Goal: Navigation & Orientation: Find specific page/section

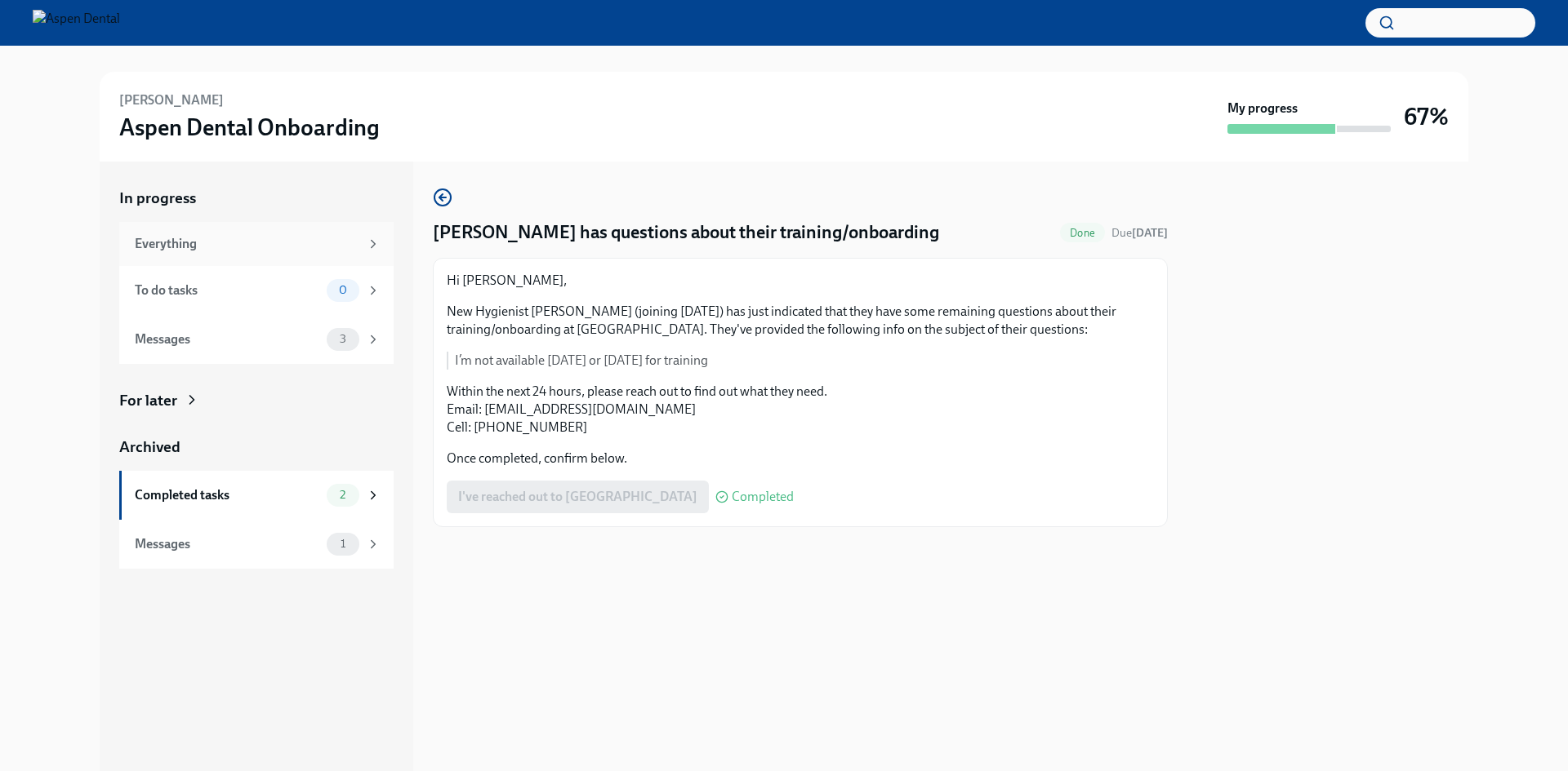
click at [255, 251] on div "Everything" at bounding box center [247, 244] width 225 height 18
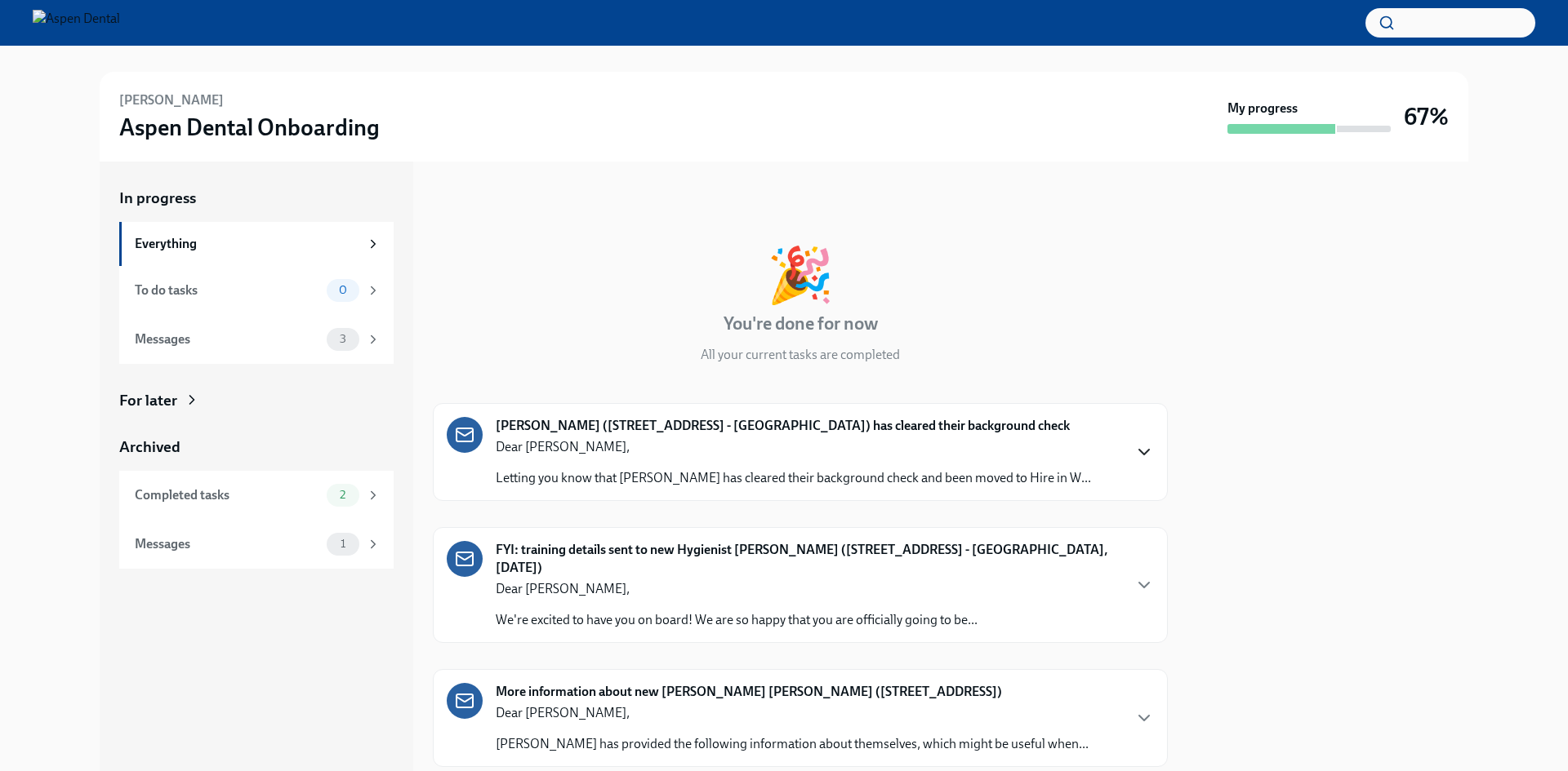
click at [1137, 447] on icon "button" at bounding box center [1144, 452] width 19 height 19
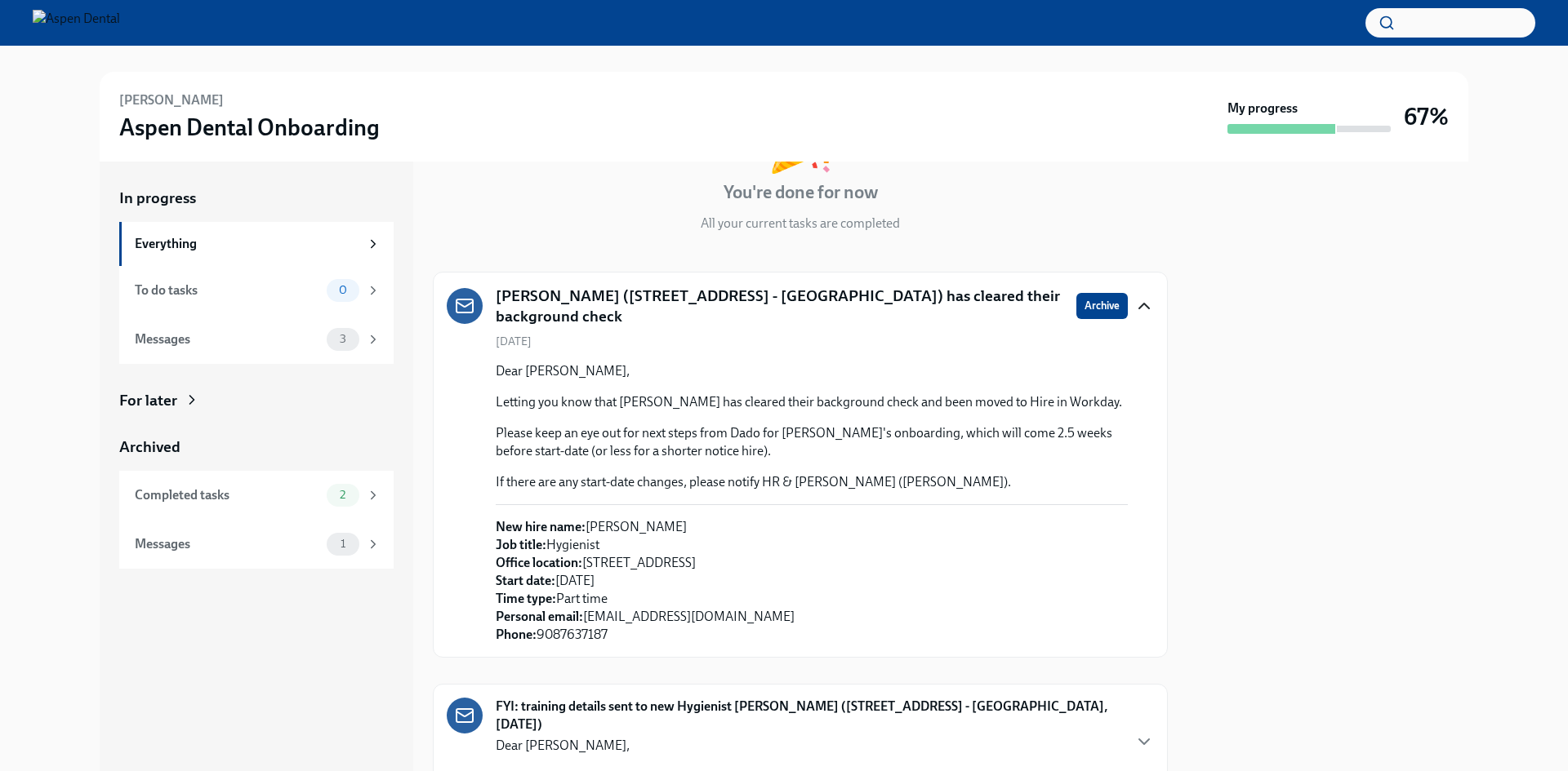
scroll to position [179, 0]
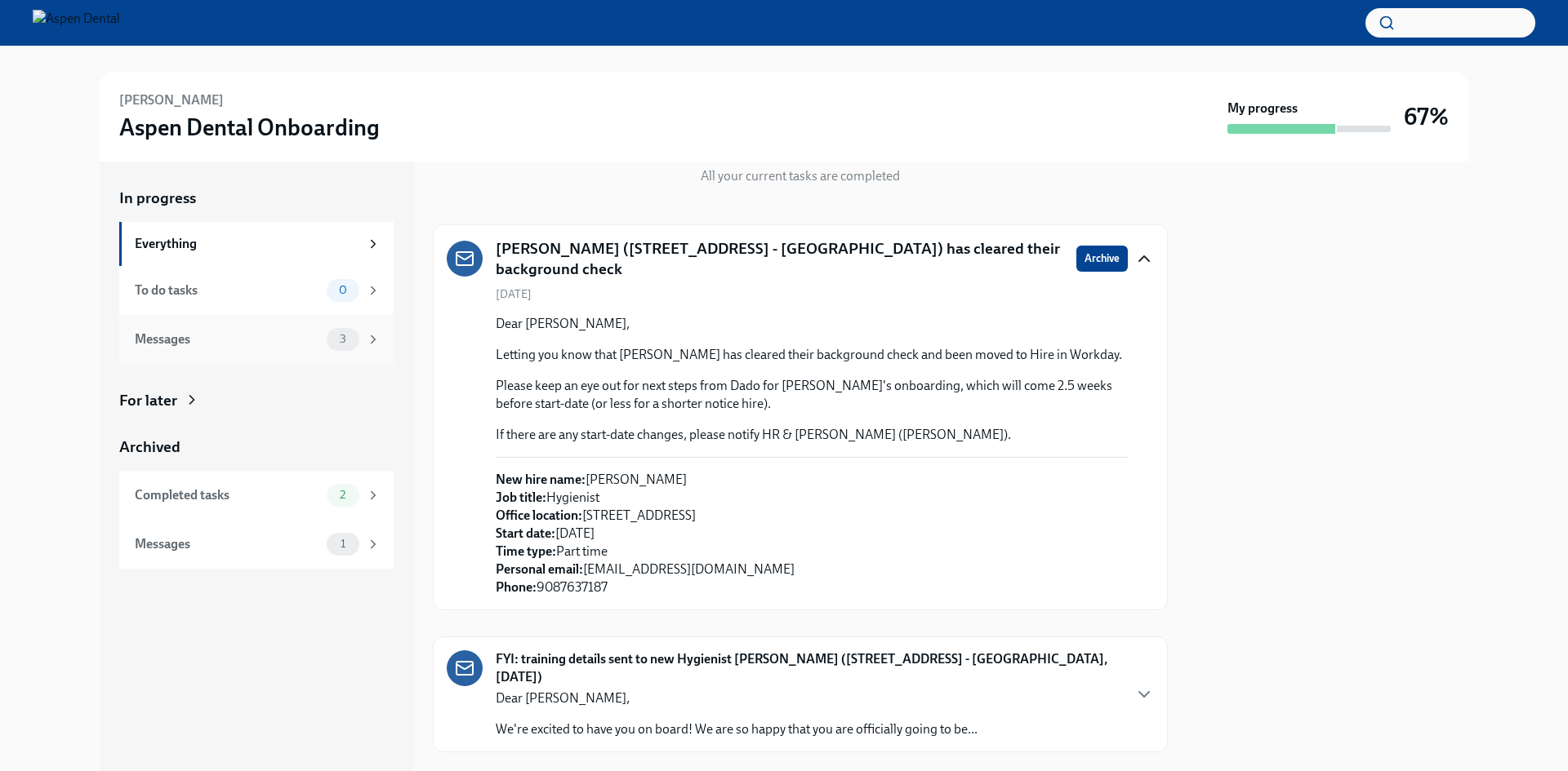
click at [369, 336] on icon at bounding box center [373, 339] width 14 height 14
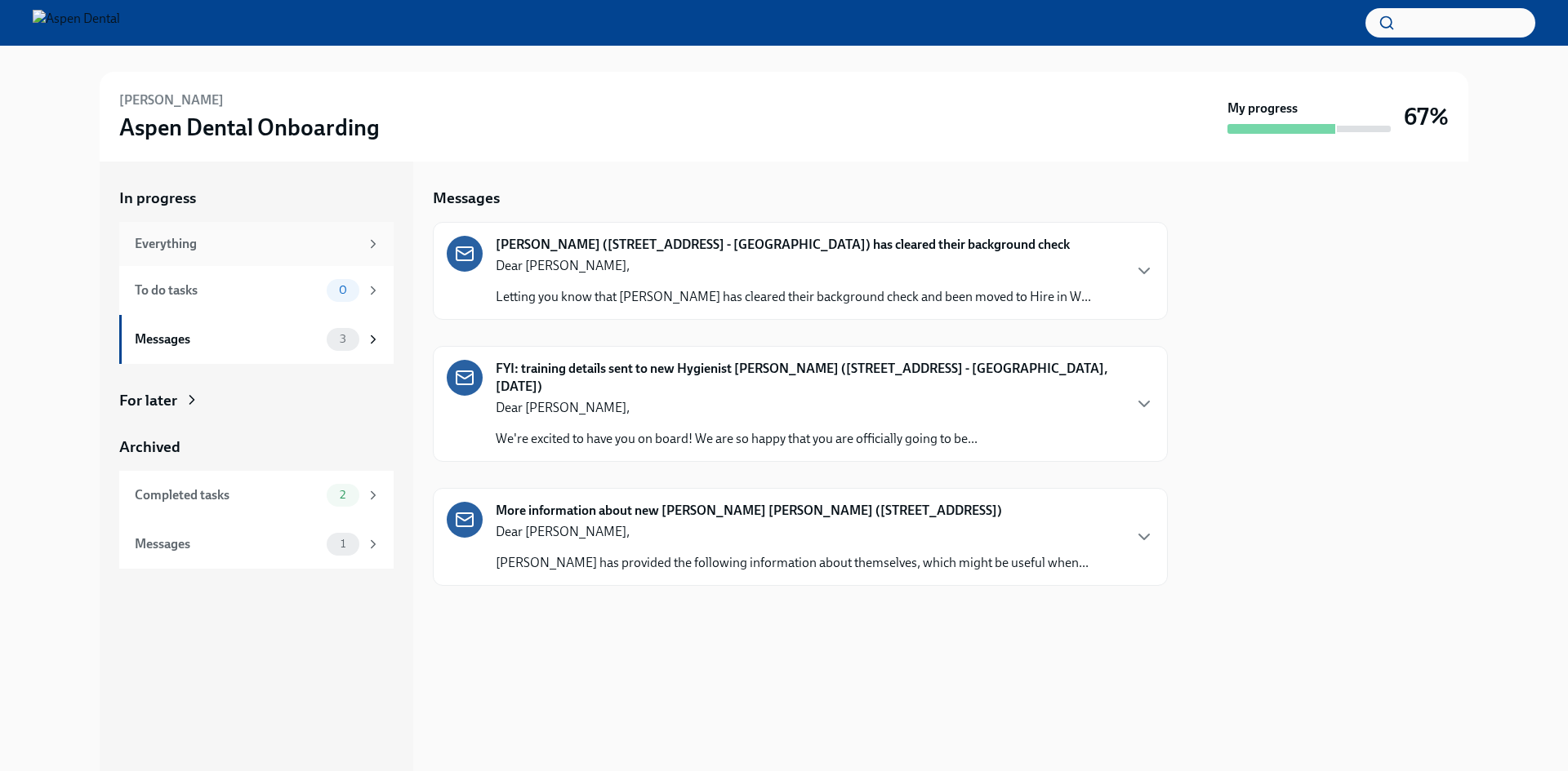
click at [372, 241] on icon at bounding box center [373, 243] width 14 height 14
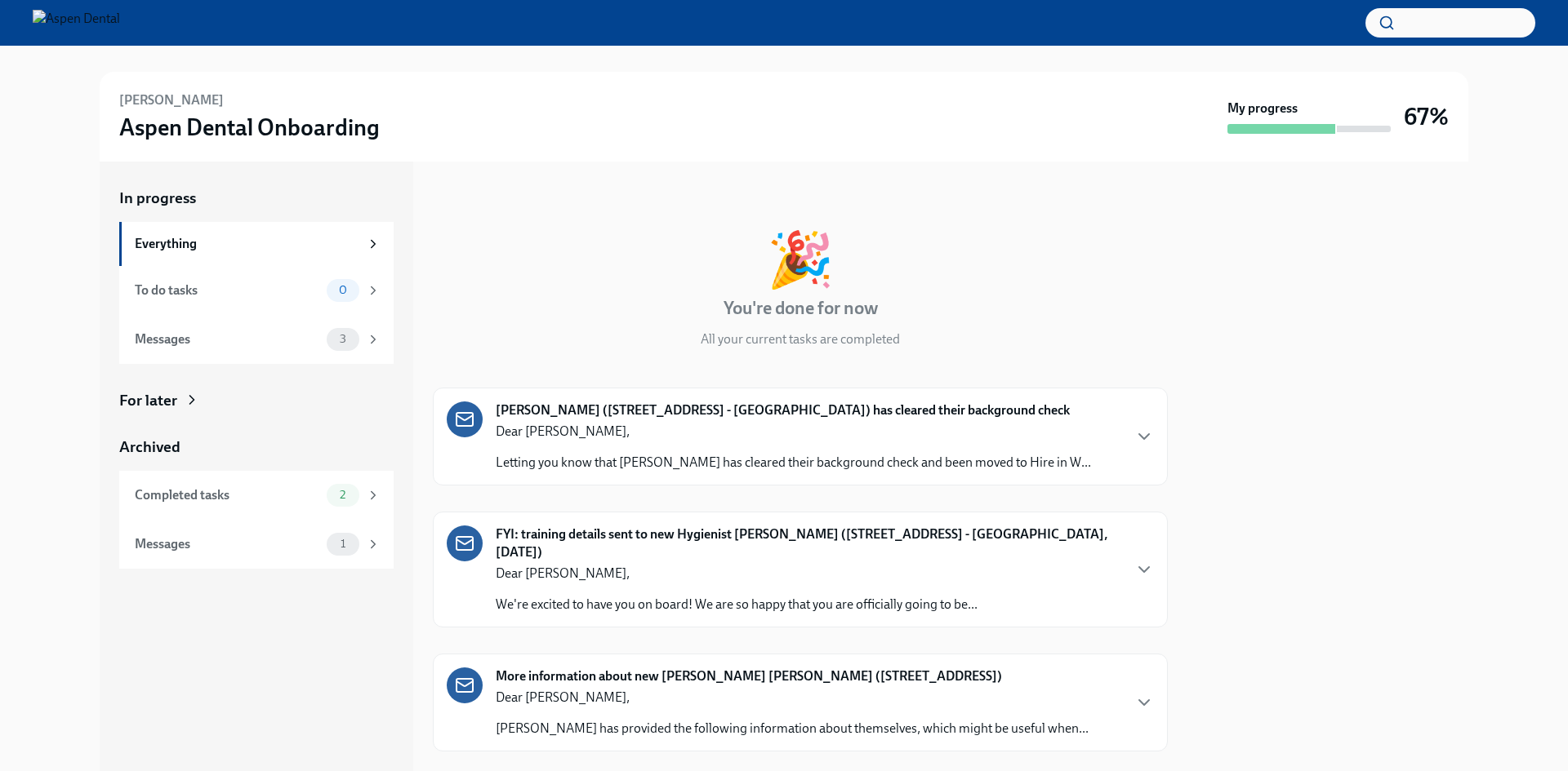
scroll to position [30, 0]
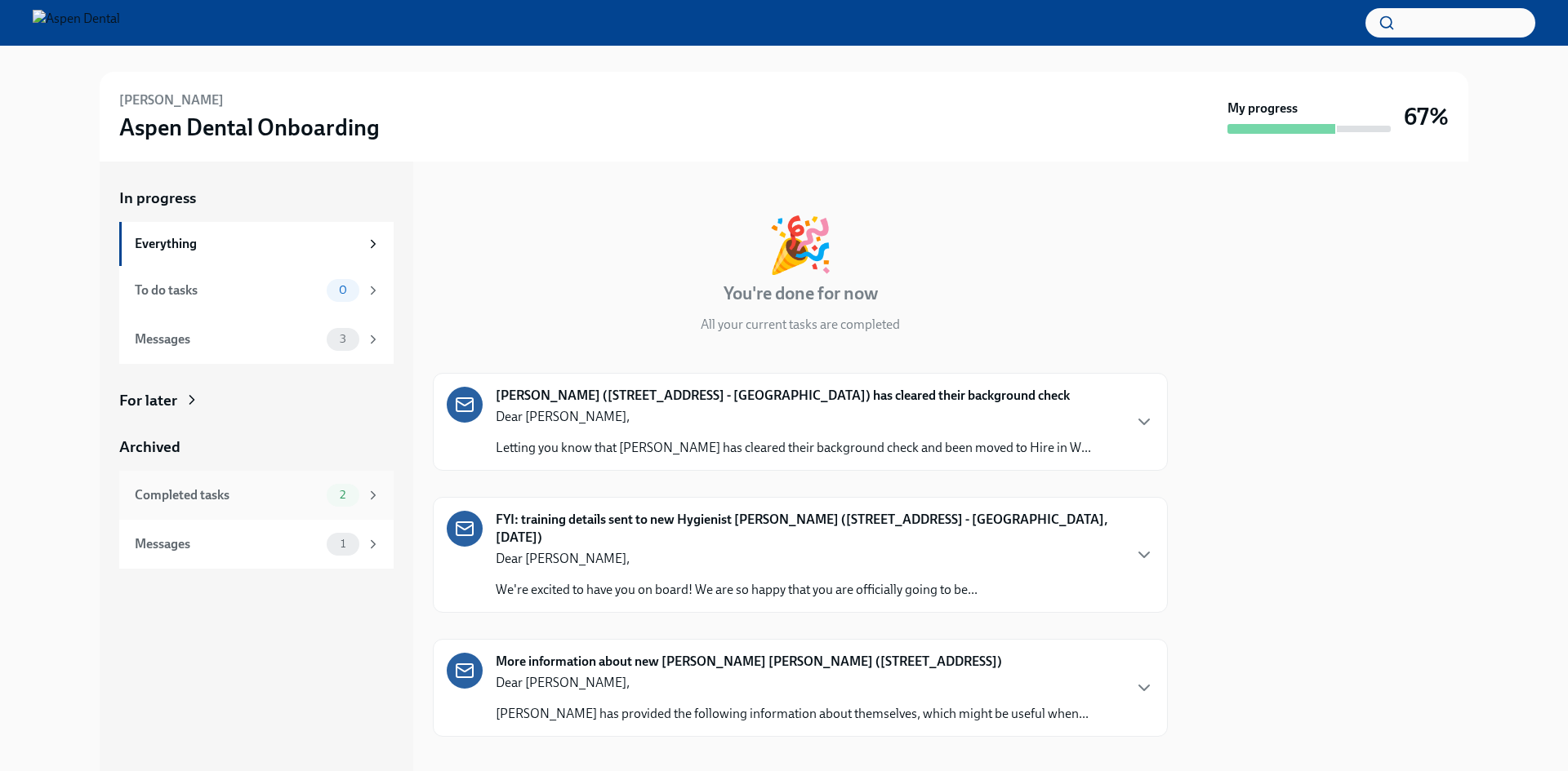
click at [365, 496] on div "2" at bounding box center [353, 496] width 54 height 23
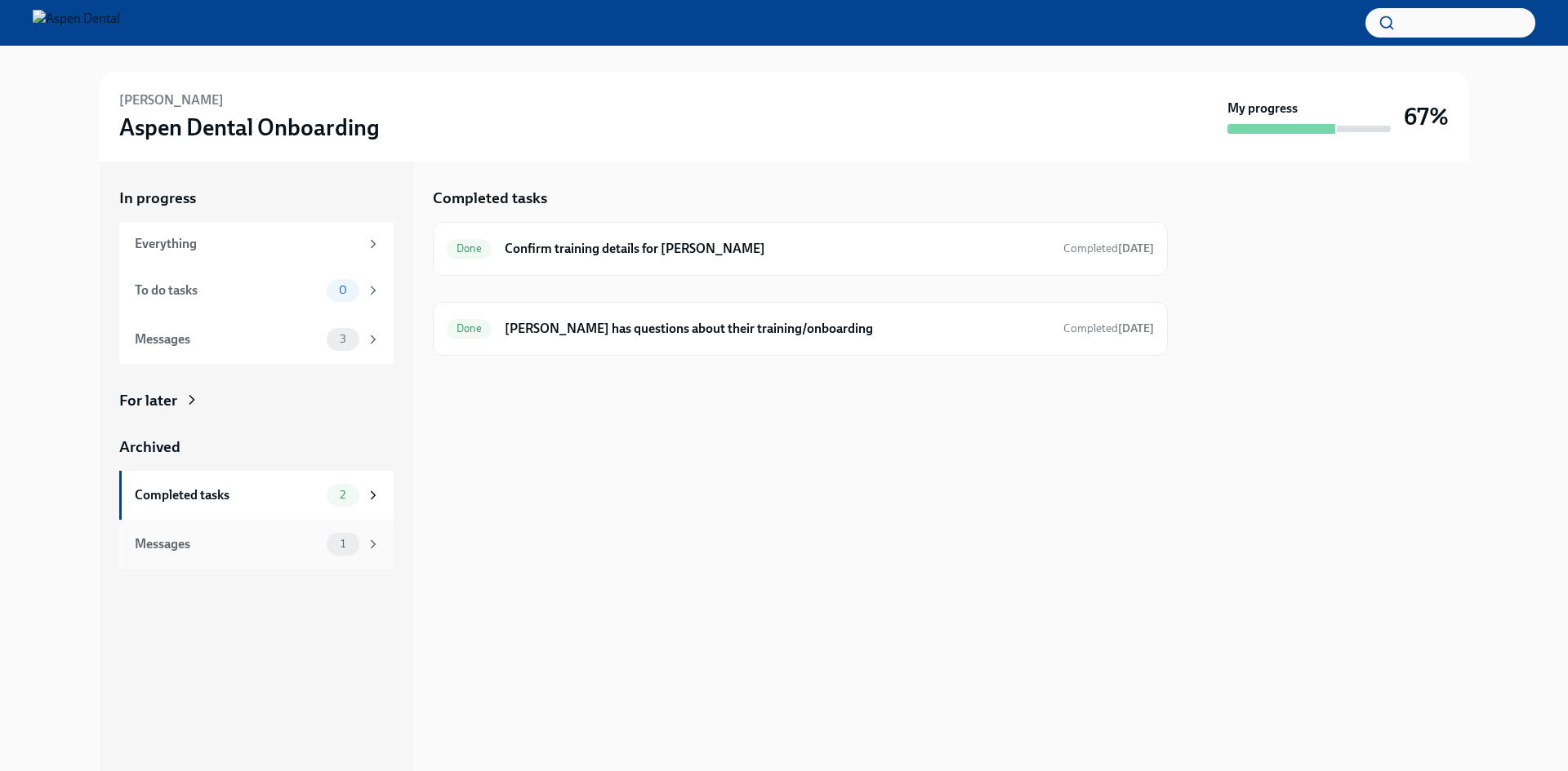
click at [352, 539] on span "1" at bounding box center [343, 543] width 24 height 13
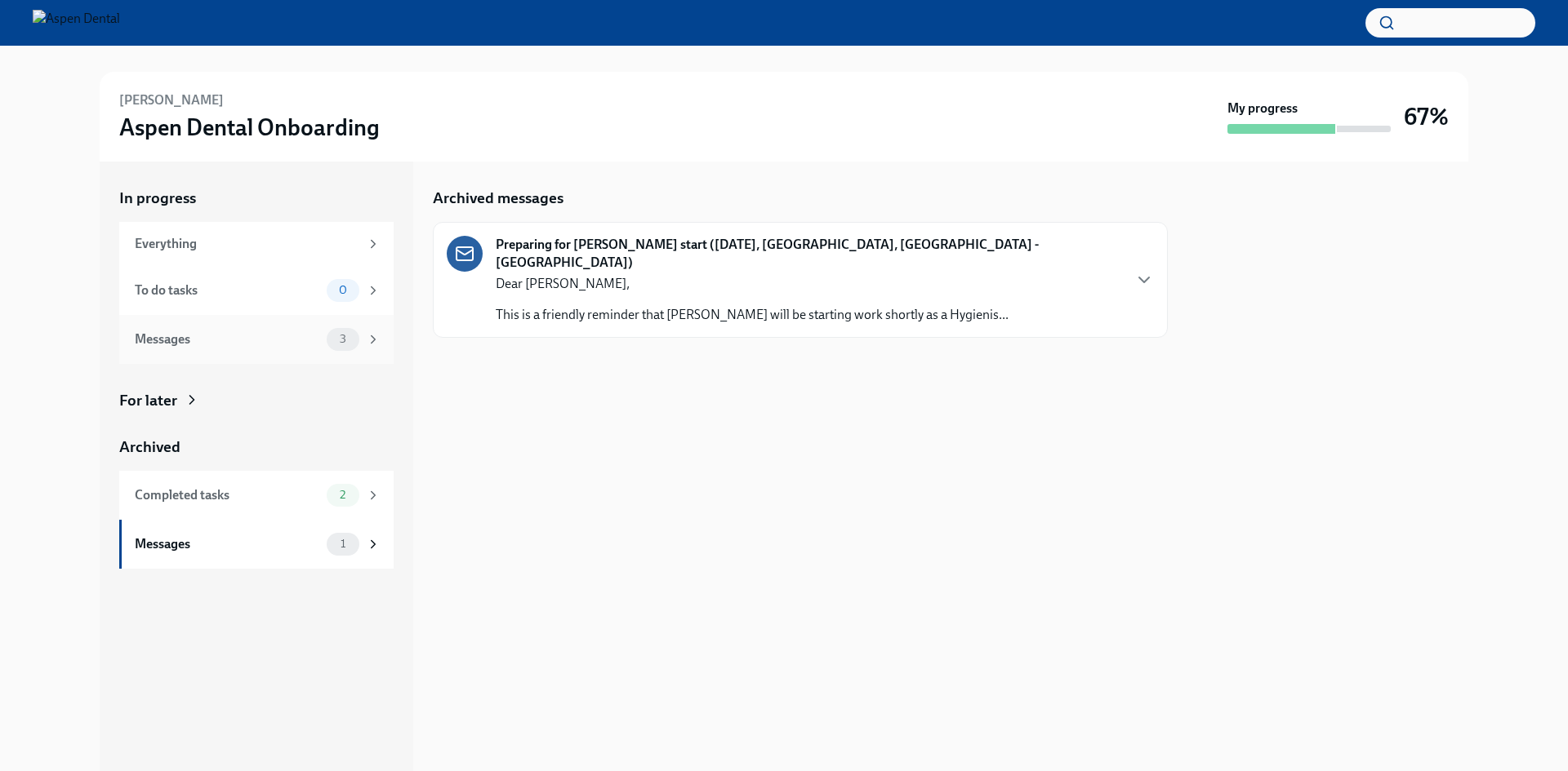
click at [357, 340] on div "3" at bounding box center [343, 340] width 33 height 23
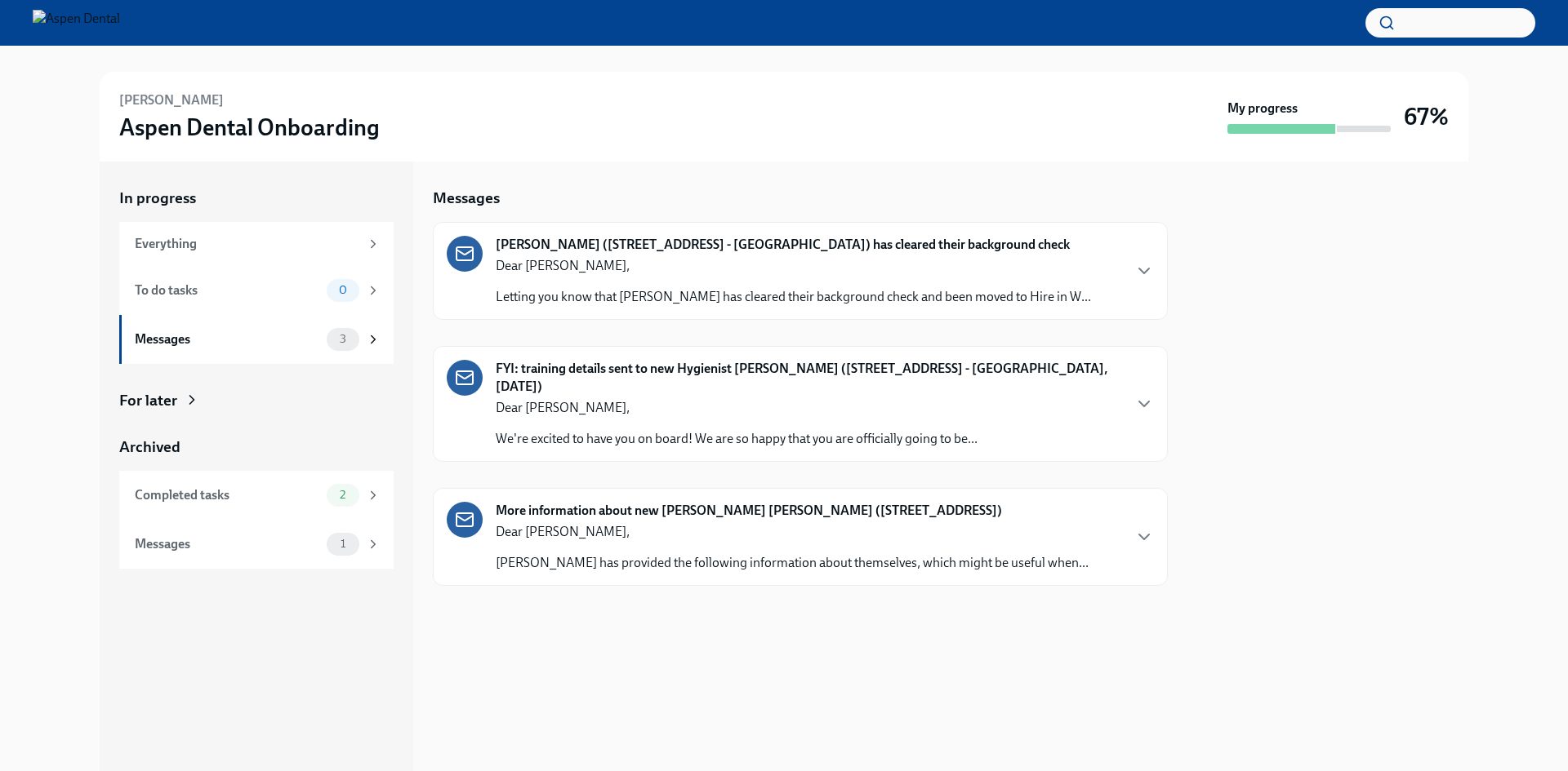
click at [1348, 289] on div at bounding box center [1328, 466] width 281 height 610
